Goal: Information Seeking & Learning: Understand process/instructions

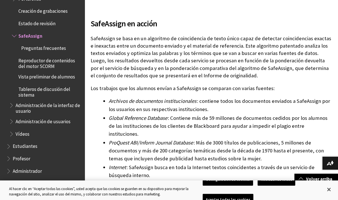
scroll to position [111, 0]
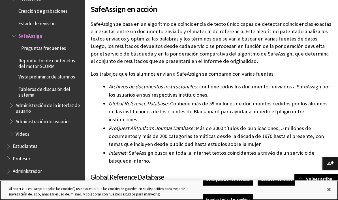
click at [324, 196] on button "Cerrar" at bounding box center [329, 189] width 12 height 12
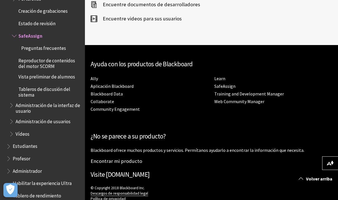
scroll to position [1548, 0]
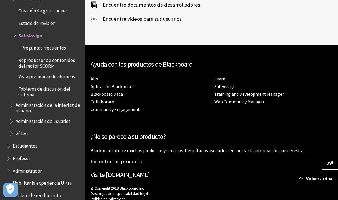
click at [224, 84] on link "SafeAssign" at bounding box center [224, 87] width 21 height 6
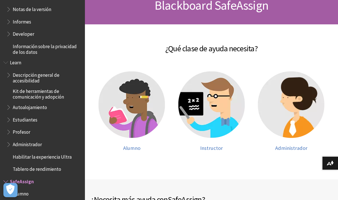
scroll to position [74, 0]
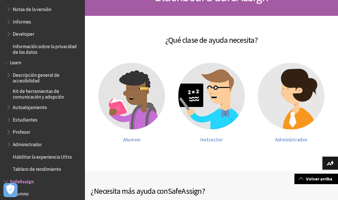
click at [143, 102] on img at bounding box center [132, 96] width 67 height 67
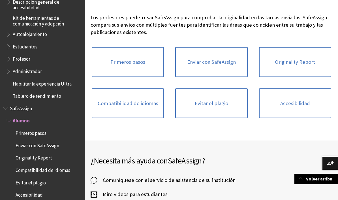
scroll to position [75, 0]
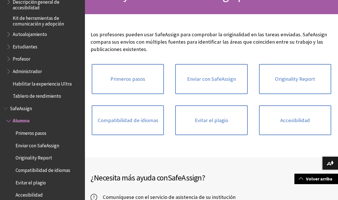
click at [237, 82] on link "Enviar con SafeAssign" at bounding box center [211, 79] width 72 height 30
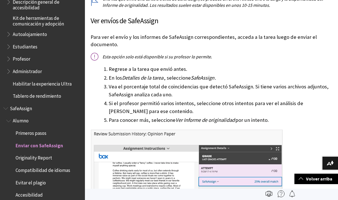
scroll to position [364, 0]
